Goal: Task Accomplishment & Management: Complete application form

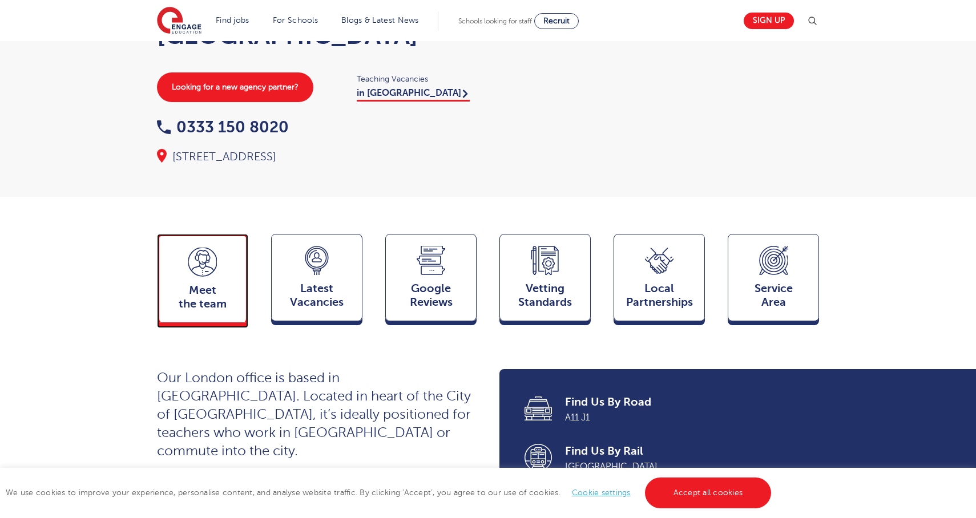
click at [191, 311] on span "Meet the team" at bounding box center [202, 297] width 75 height 27
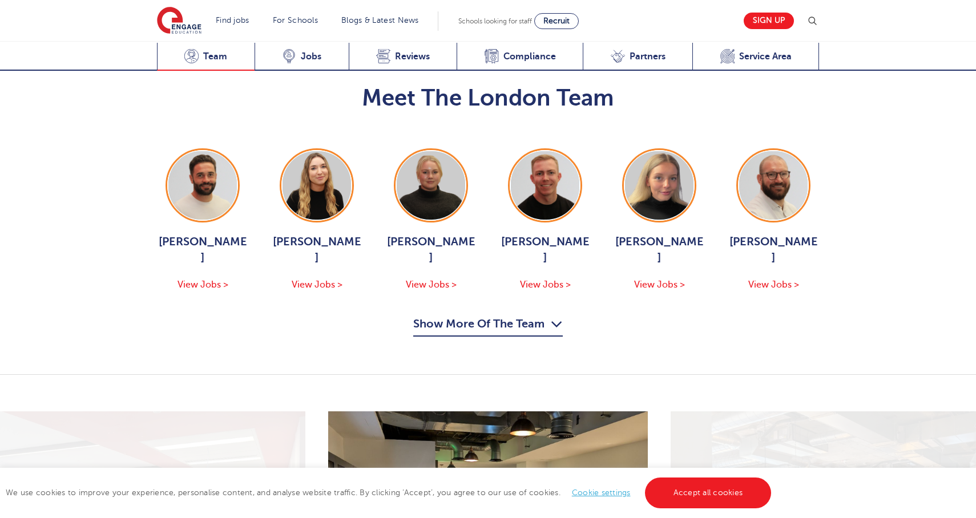
scroll to position [1226, 0]
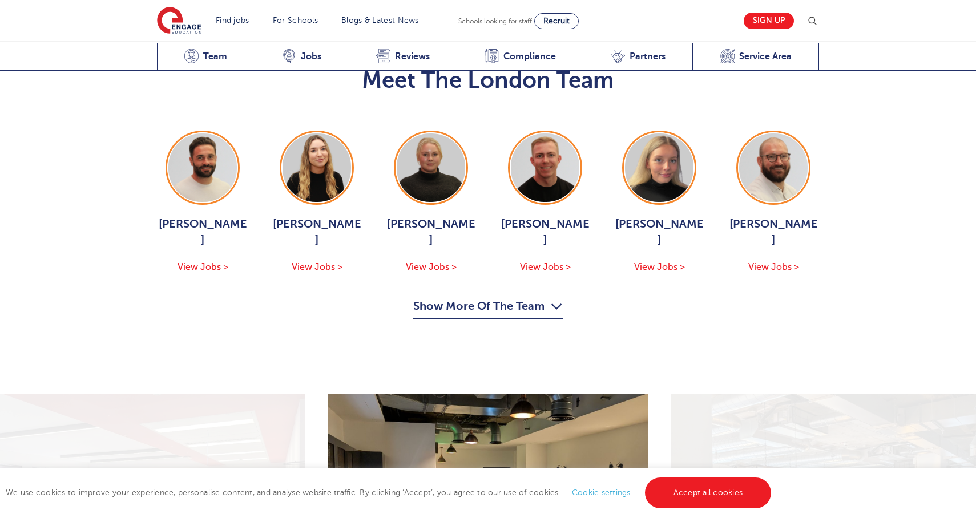
click at [488, 297] on button "Show More Of The Team" at bounding box center [488, 308] width 150 height 22
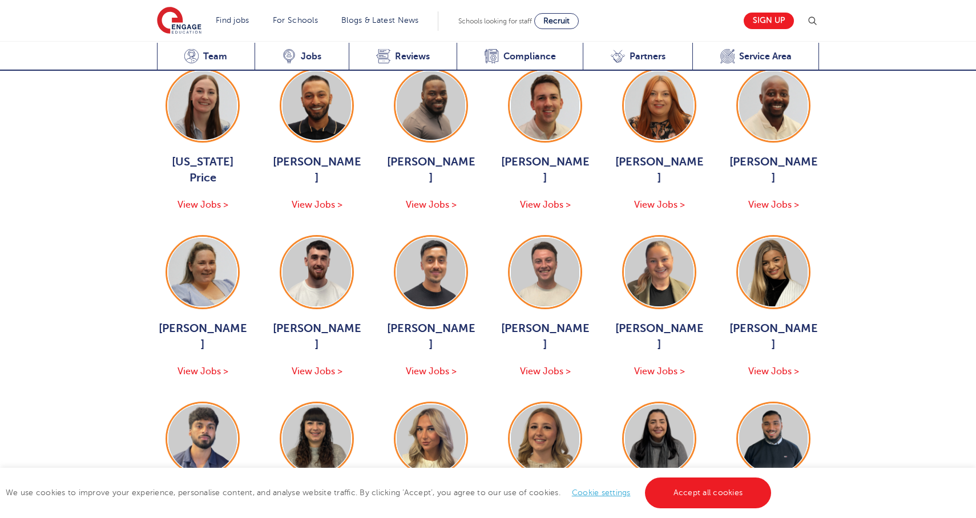
scroll to position [1459, 0]
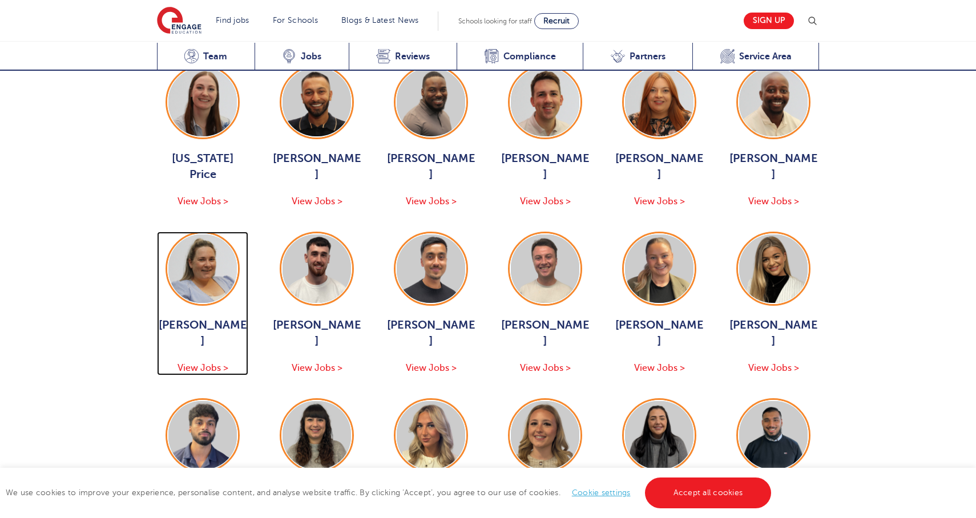
click at [194, 363] on span "View Jobs >" at bounding box center [203, 368] width 51 height 10
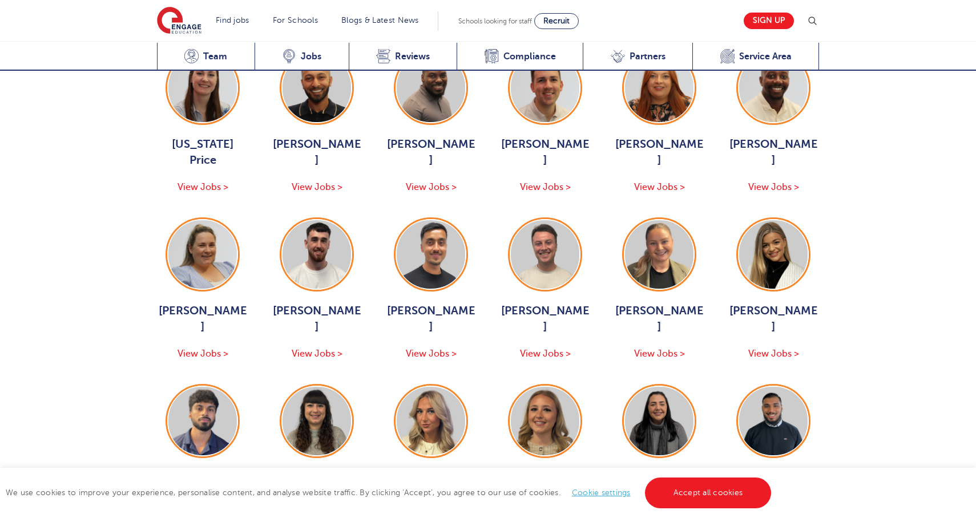
scroll to position [1471, 0]
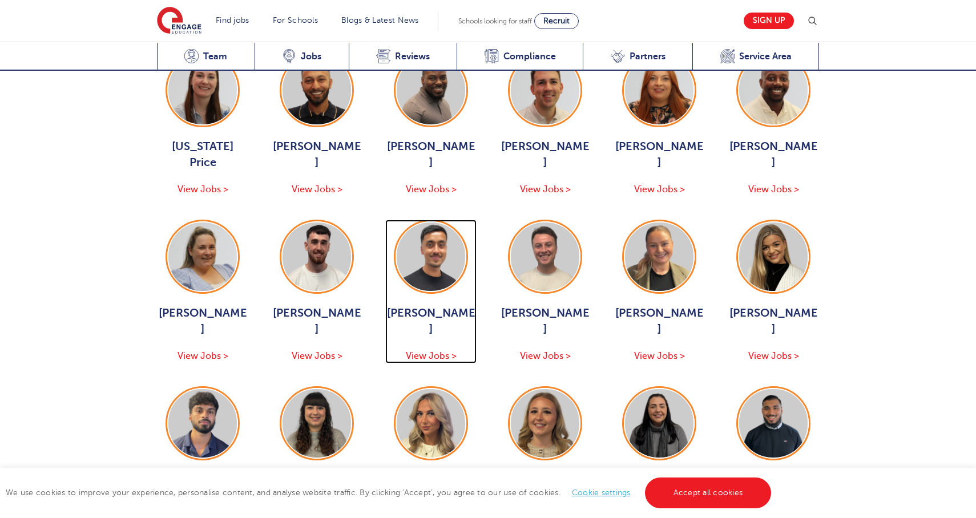
click at [417, 351] on span "View Jobs >" at bounding box center [431, 356] width 51 height 10
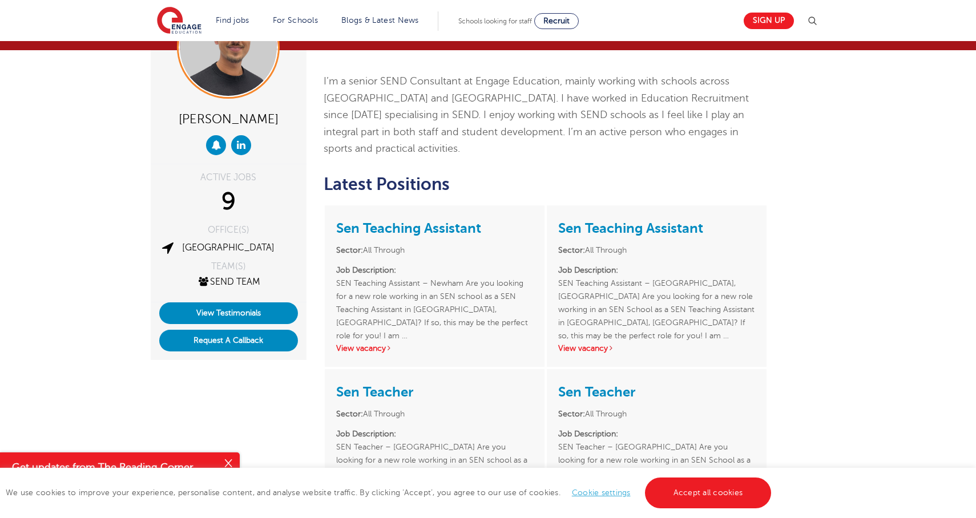
scroll to position [75, 0]
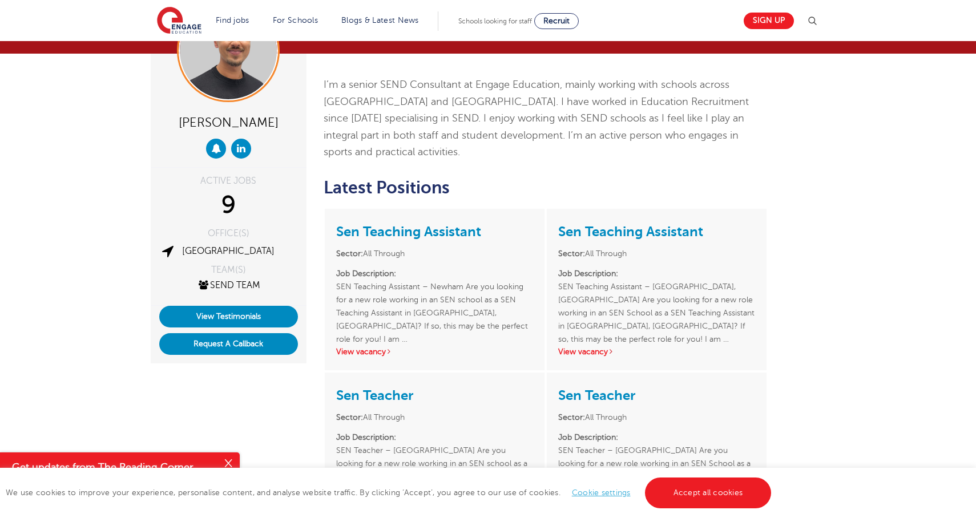
click at [380, 344] on div "Sen Teaching Assistant Sector: All Through Job Description: SEN Teaching Assist…" at bounding box center [435, 290] width 220 height 162
click at [375, 348] on link "View vacancy" at bounding box center [364, 352] width 56 height 9
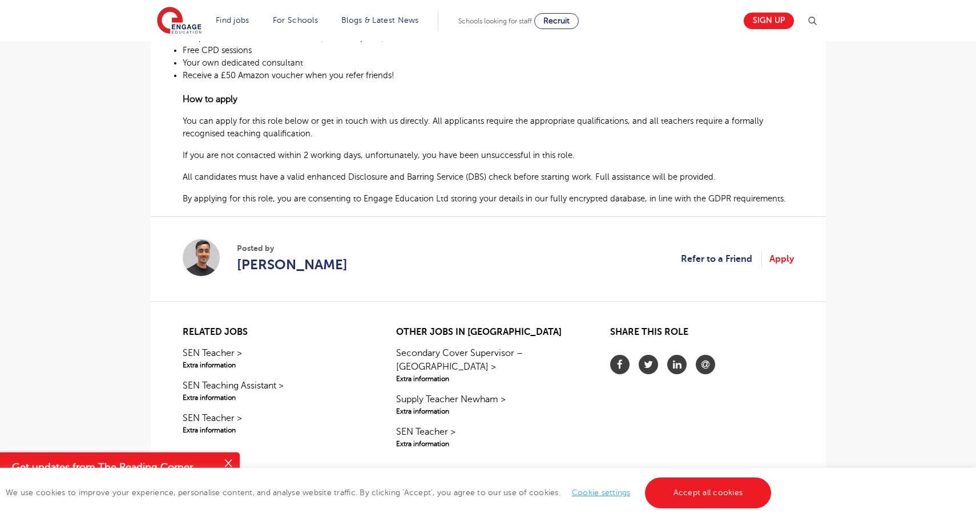
scroll to position [751, 0]
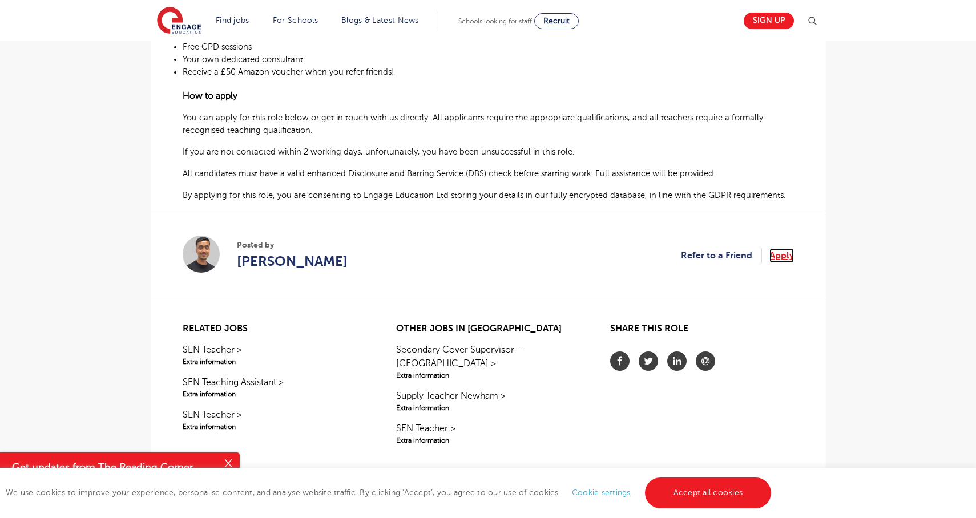
click at [778, 248] on link "Apply" at bounding box center [782, 255] width 25 height 15
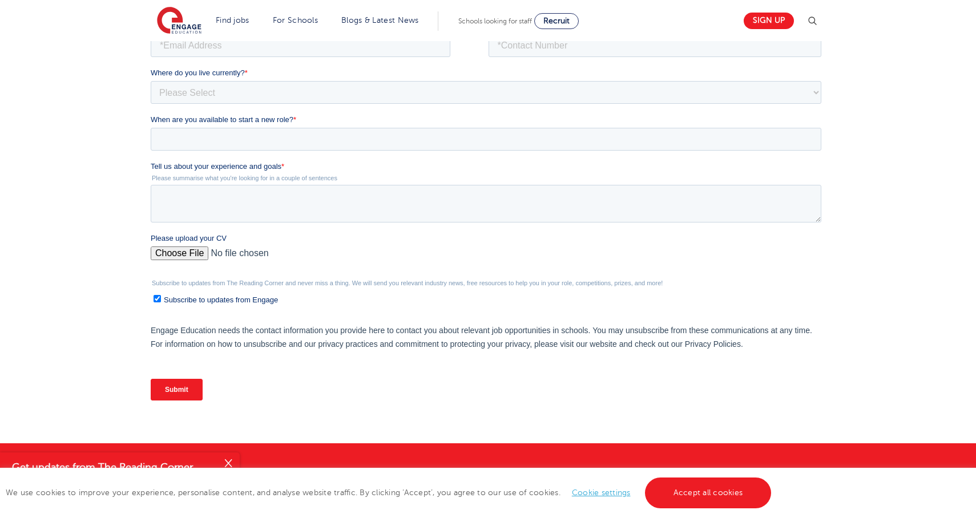
scroll to position [250, 0]
